Goal: Transaction & Acquisition: Download file/media

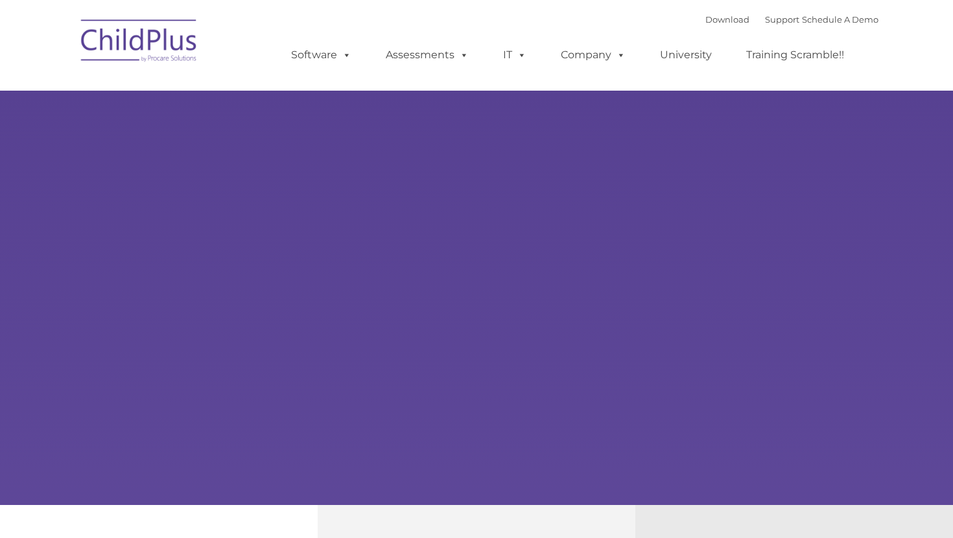
type input ""
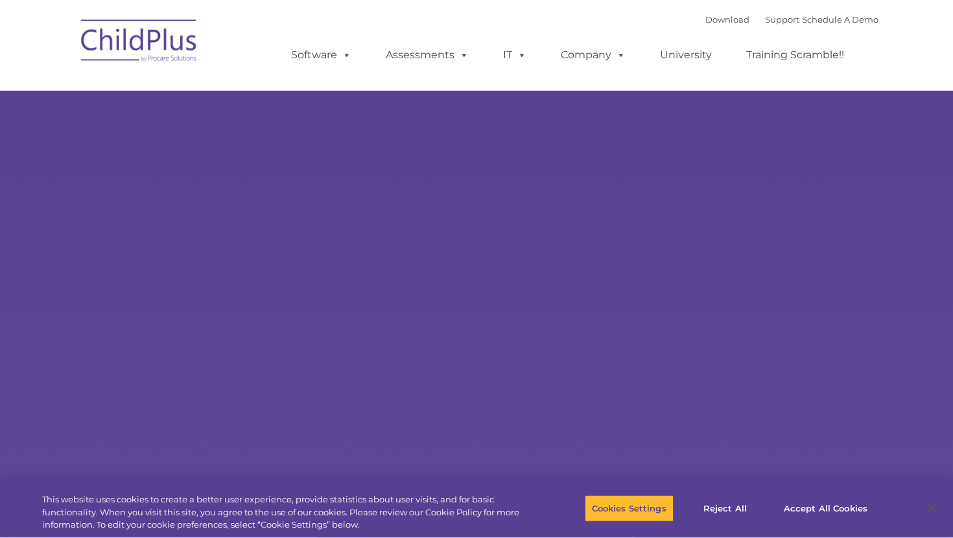
select select "MEDIUM"
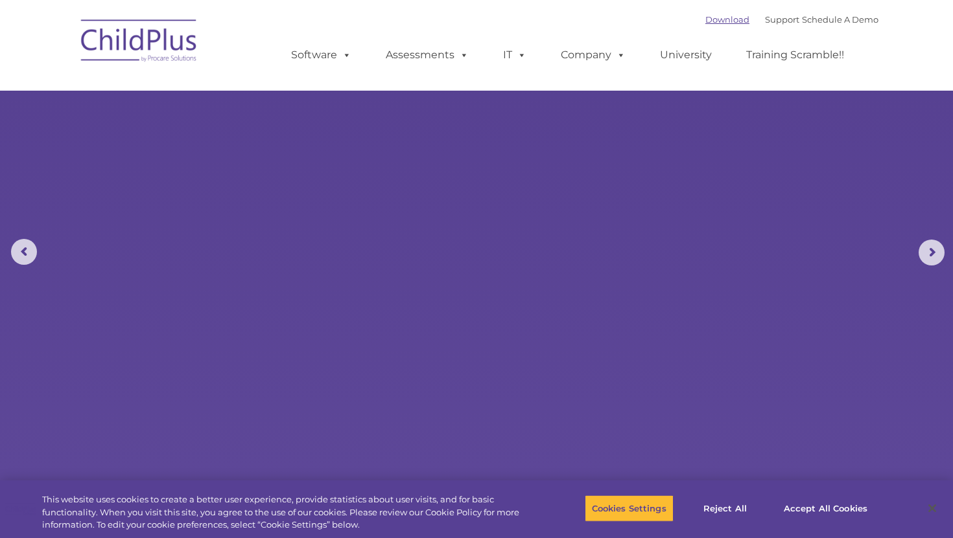
click at [710, 18] on link "Download" at bounding box center [727, 19] width 44 height 10
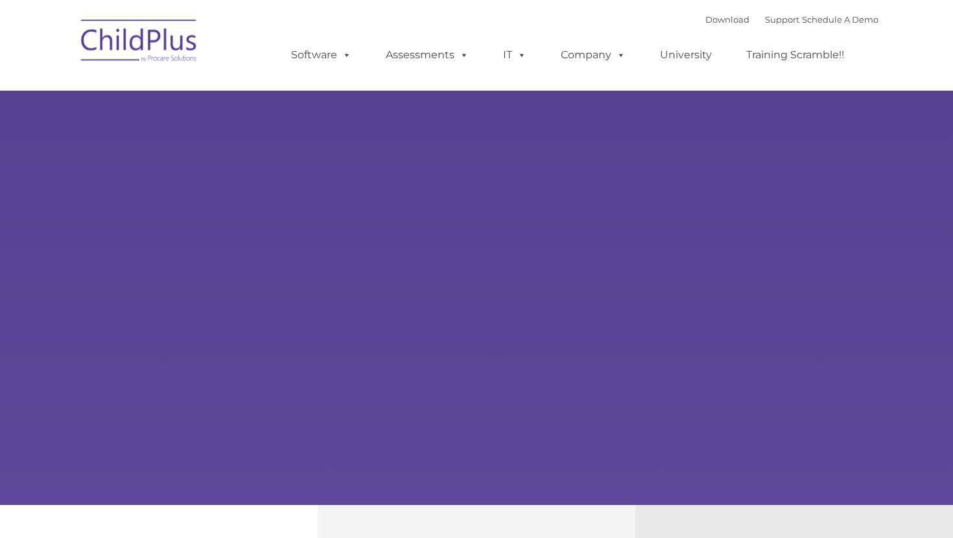
type input ""
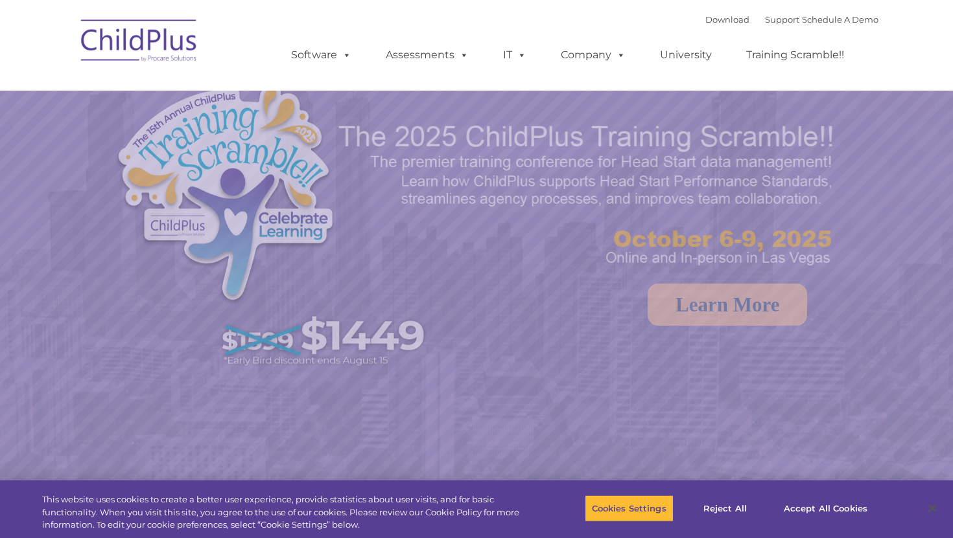
select select "MEDIUM"
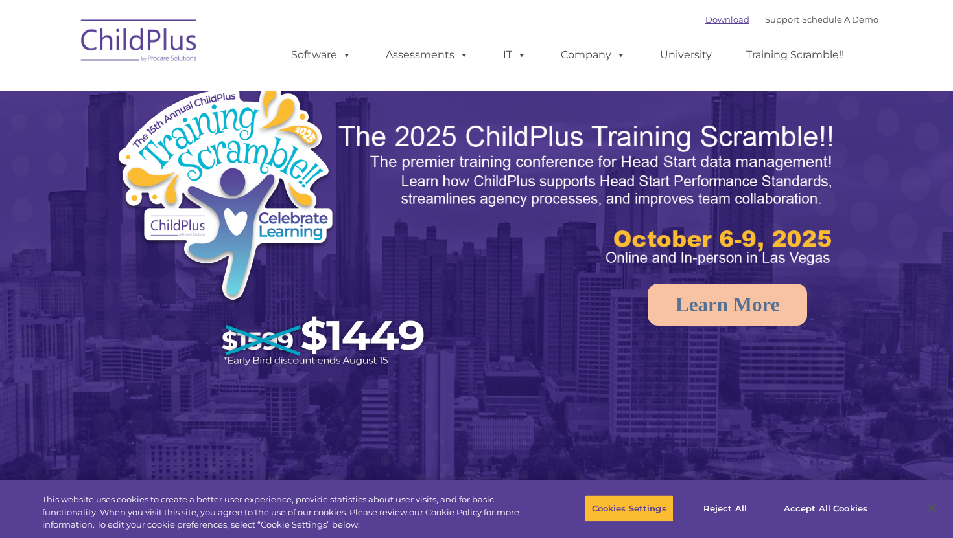
click at [714, 22] on link "Download" at bounding box center [727, 19] width 44 height 10
click at [715, 22] on link "Download" at bounding box center [727, 19] width 44 height 10
